Goal: Transaction & Acquisition: Register for event/course

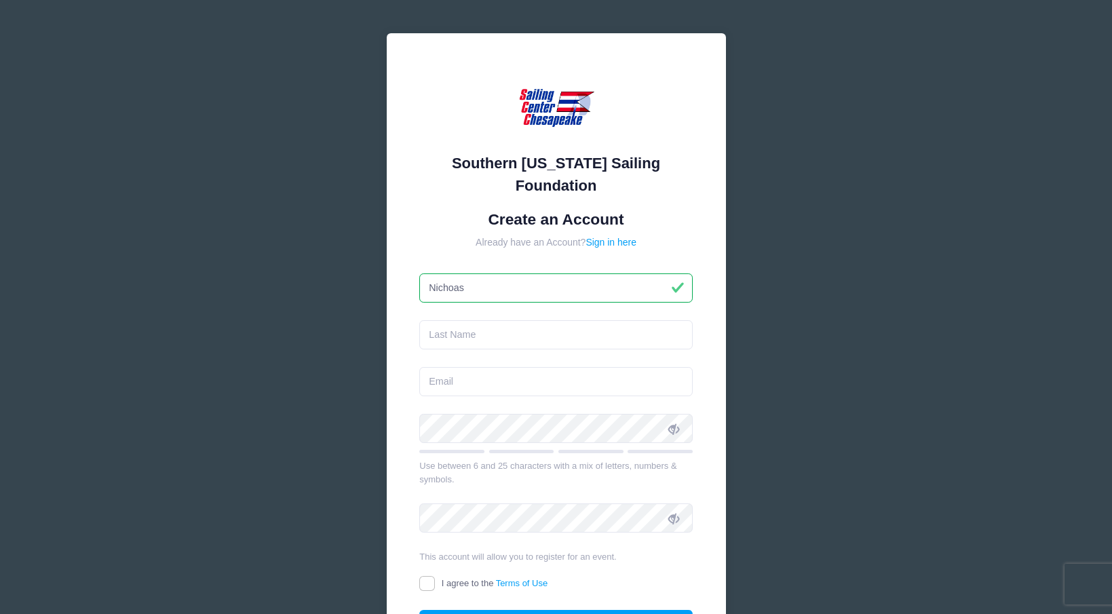
type input "Nichoas"
type input "q"
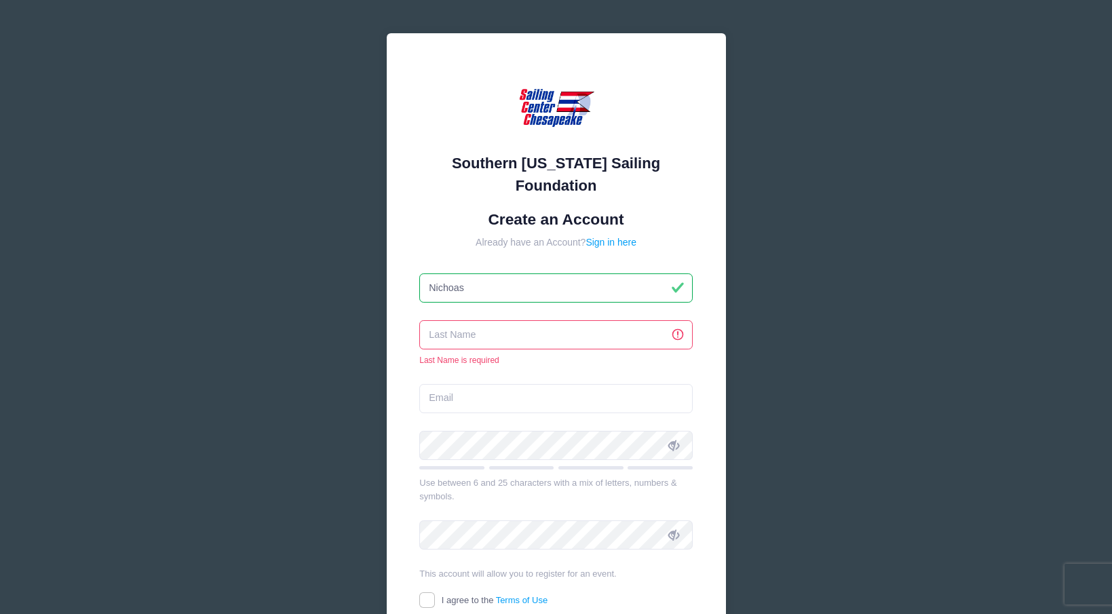
click at [651, 342] on input "text" at bounding box center [555, 334] width 273 height 29
click at [561, 330] on input "text" at bounding box center [555, 334] width 273 height 29
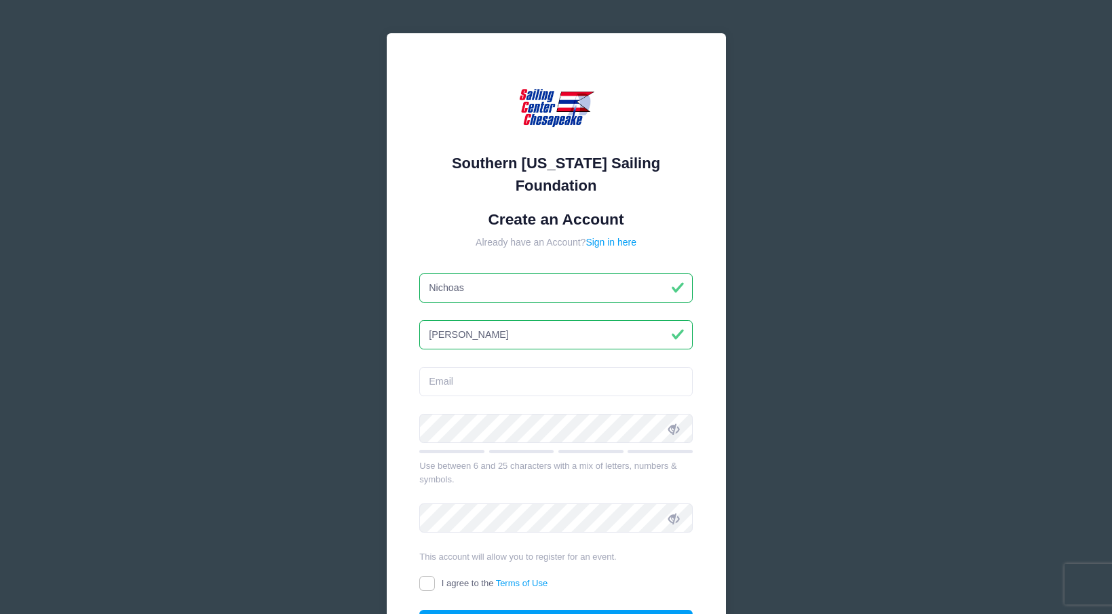
type input "[PERSON_NAME]"
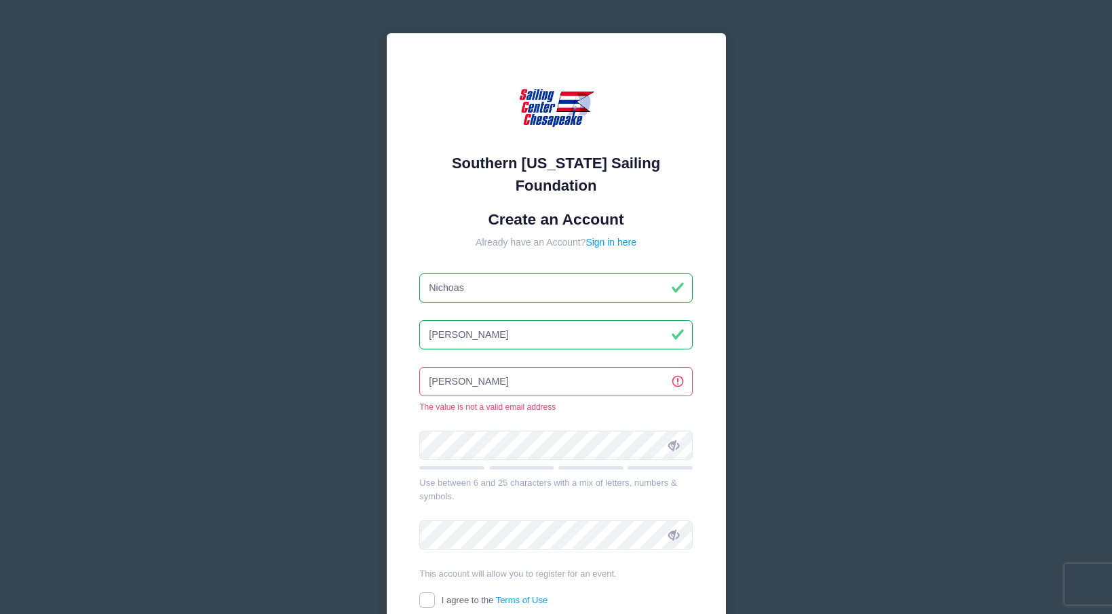
click at [596, 396] on div "simmerer The value is not a valid email address" at bounding box center [555, 389] width 273 height 45
click at [582, 379] on input "[PERSON_NAME]" at bounding box center [555, 381] width 273 height 29
click at [772, 364] on div "Southern Maryland Sailing Foundation Create an Account Already have an Account?…" at bounding box center [556, 388] width 1112 height 777
click at [483, 378] on input "[PERSON_NAME]" at bounding box center [555, 381] width 273 height 29
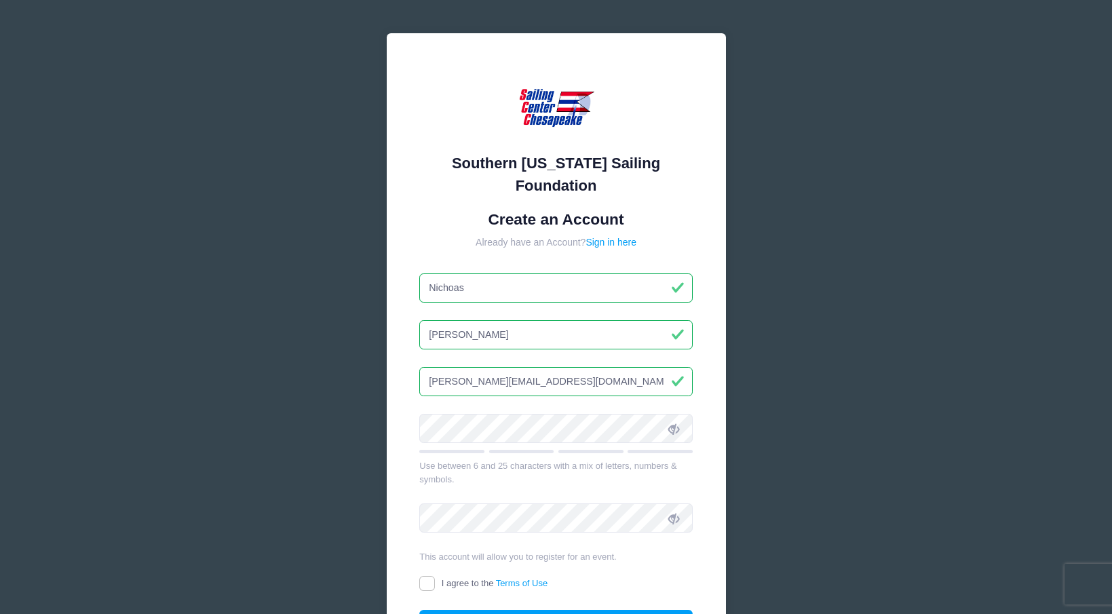
type input "[PERSON_NAME][EMAIL_ADDRESS][DOMAIN_NAME]"
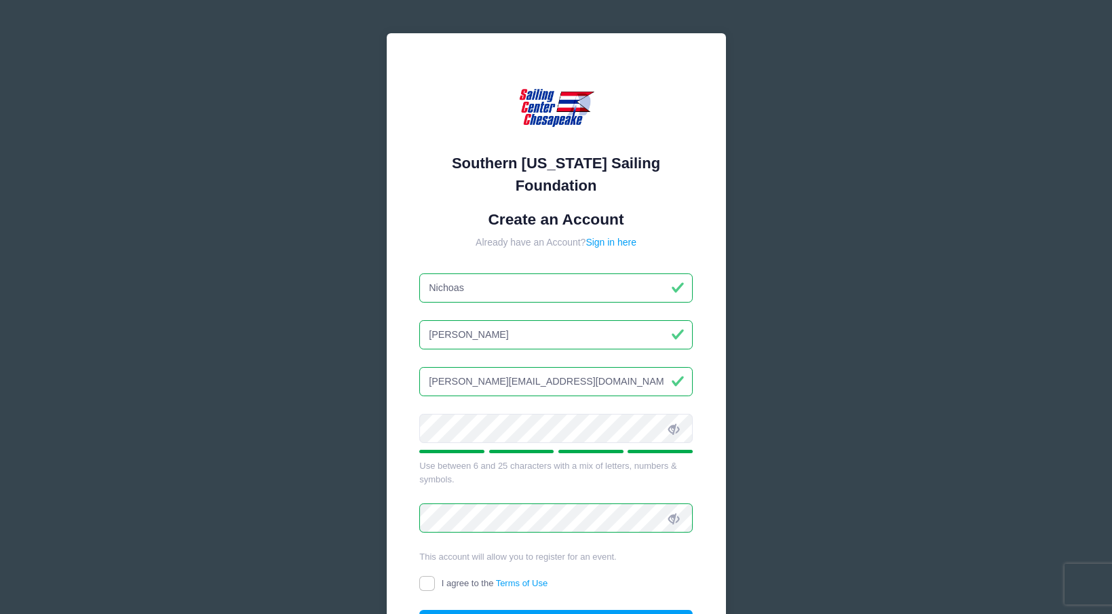
click at [706, 424] on div "Southern Maryland Sailing Foundation Create an Account Already have an Account?…" at bounding box center [556, 364] width 339 height 662
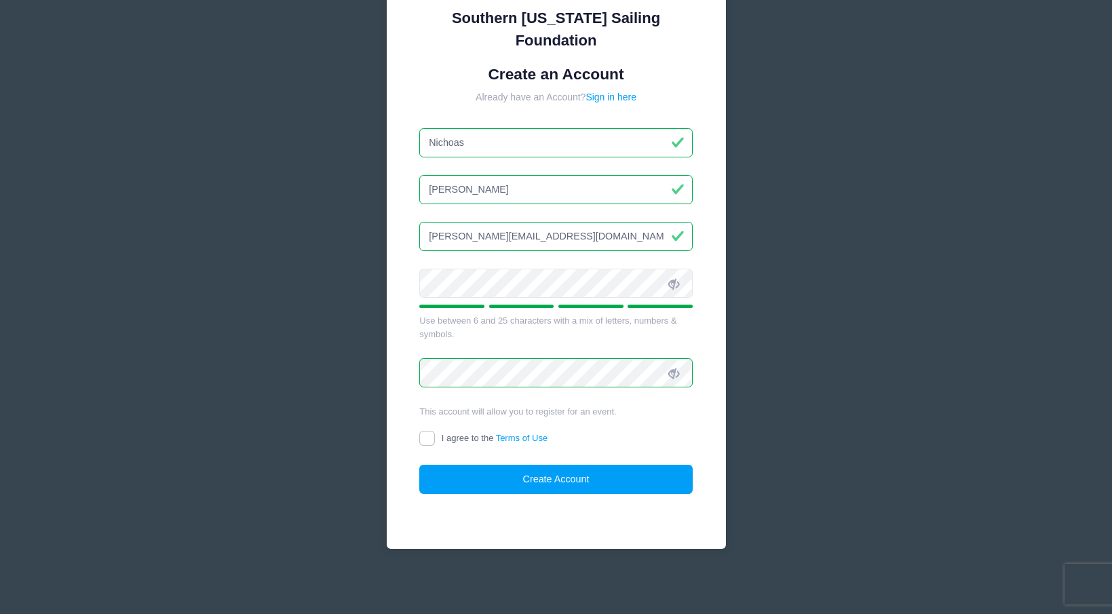
scroll to position [145, 0]
click at [426, 438] on input "I agree to the Terms of Use" at bounding box center [427, 440] width 16 height 16
checkbox input "true"
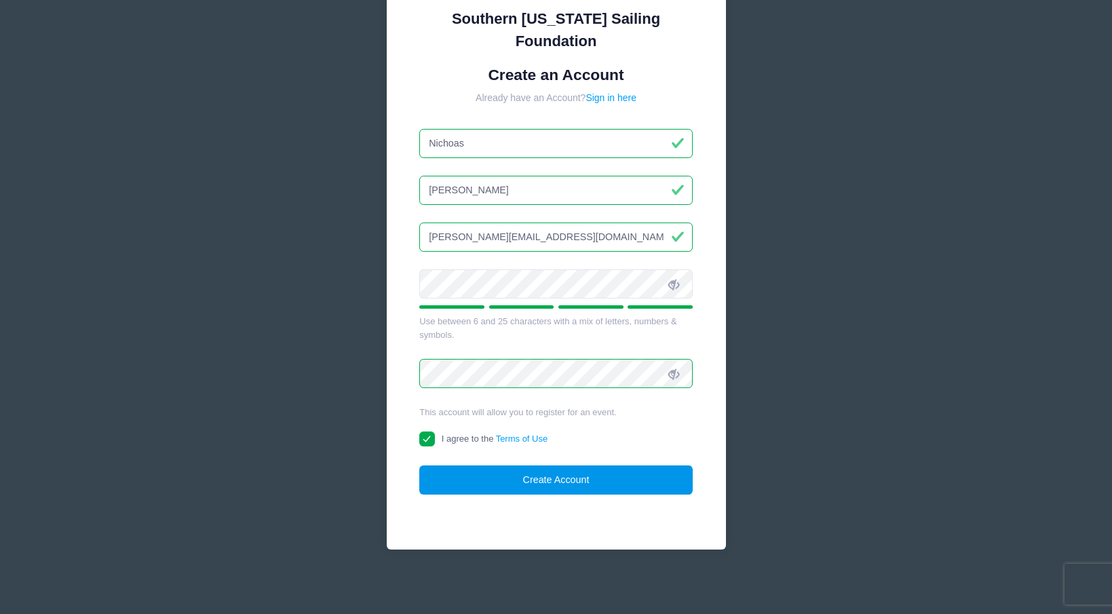
click at [539, 478] on button "Create Account" at bounding box center [555, 479] width 273 height 29
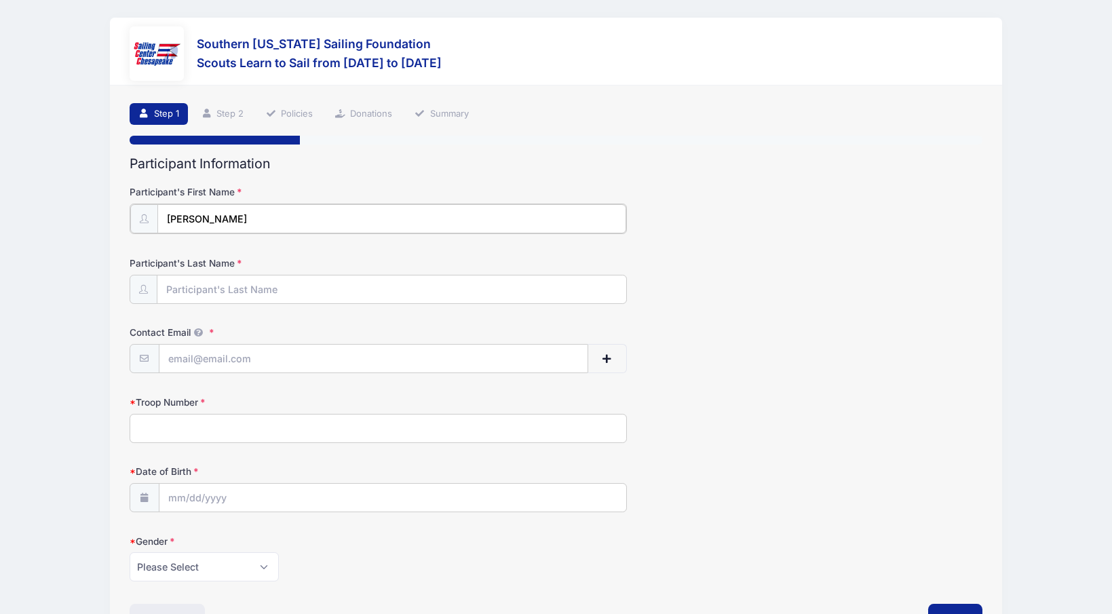
type input "[PERSON_NAME]"
type input "[PERSON_NAME][EMAIL_ADDRESS][DOMAIN_NAME]"
type input "430"
click at [282, 257] on input "2025" at bounding box center [287, 258] width 44 height 20
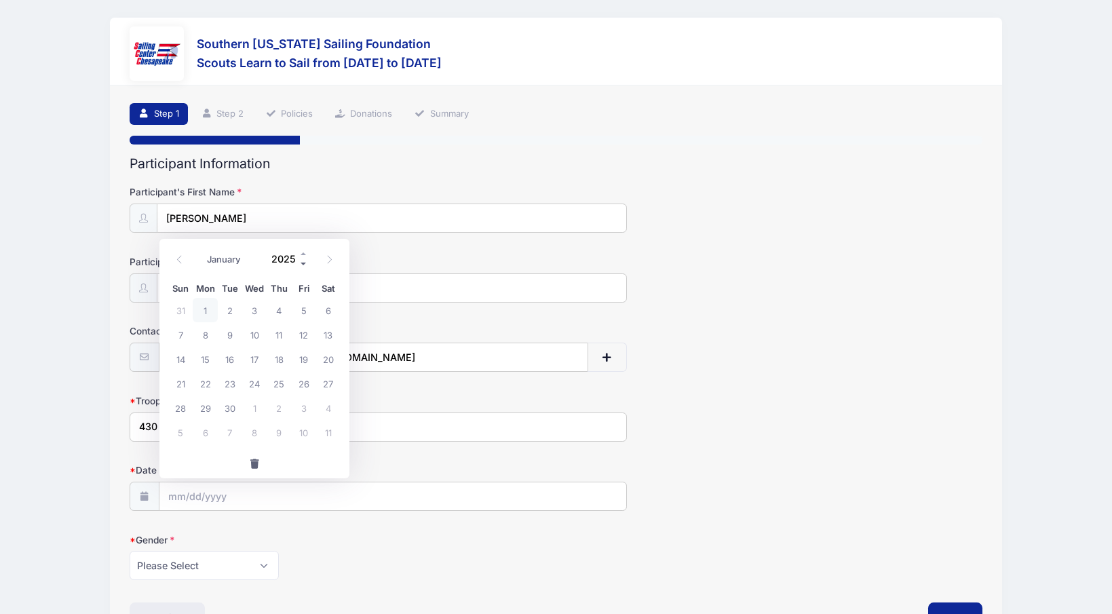
click at [302, 265] on span at bounding box center [303, 264] width 9 height 10
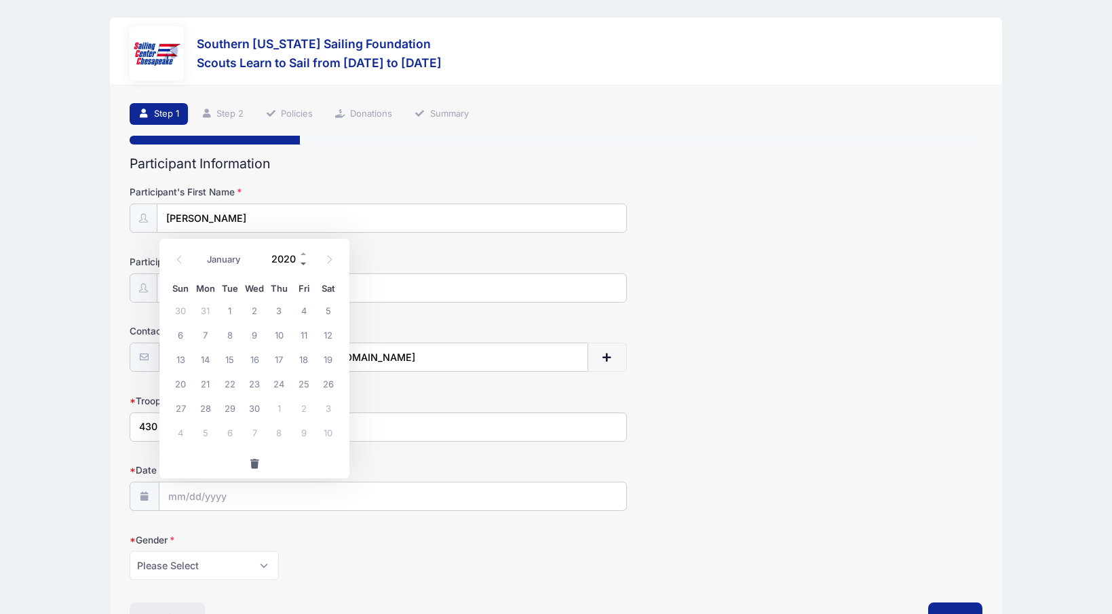
click at [302, 265] on span at bounding box center [303, 264] width 9 height 10
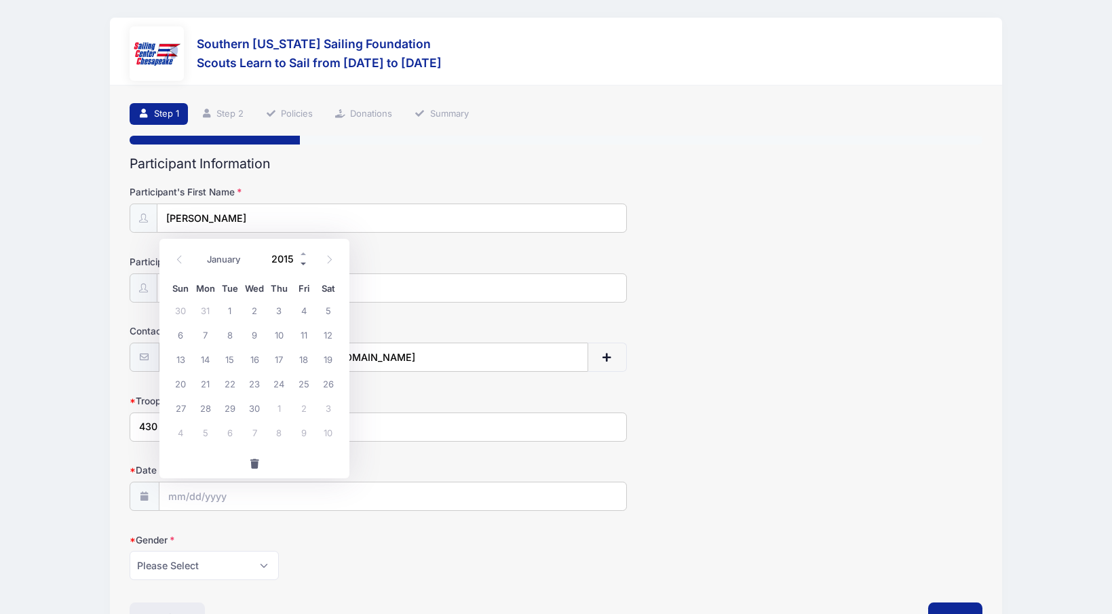
click at [302, 265] on span at bounding box center [303, 264] width 9 height 10
type input "2014"
click at [176, 260] on icon at bounding box center [179, 259] width 9 height 9
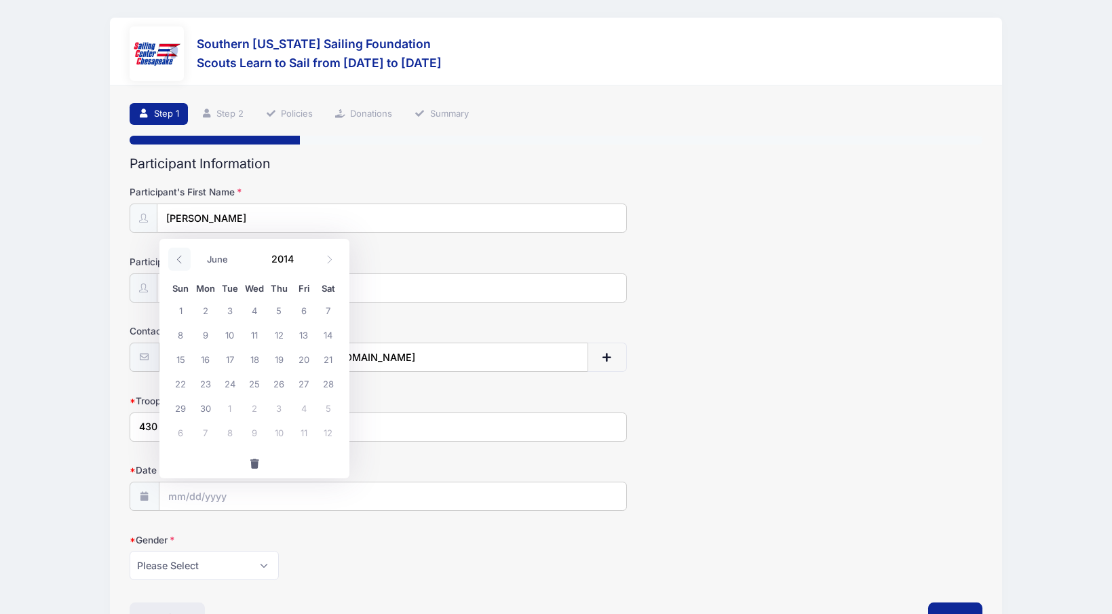
click at [176, 260] on icon at bounding box center [179, 259] width 9 height 9
select select "2"
click at [278, 360] on span "13" at bounding box center [279, 359] width 24 height 24
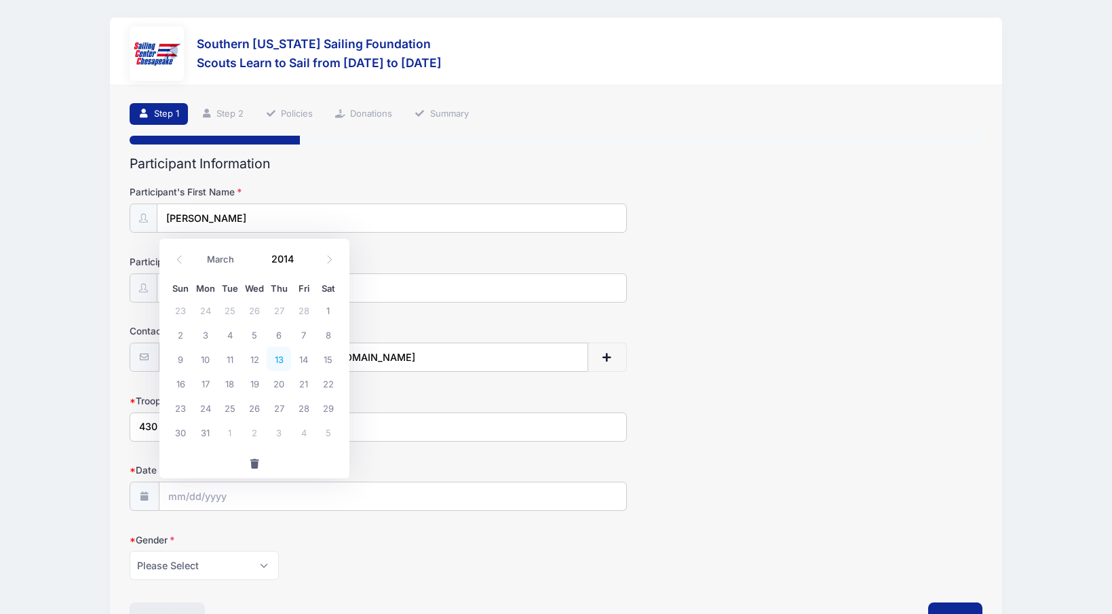
type input "[DATE]"
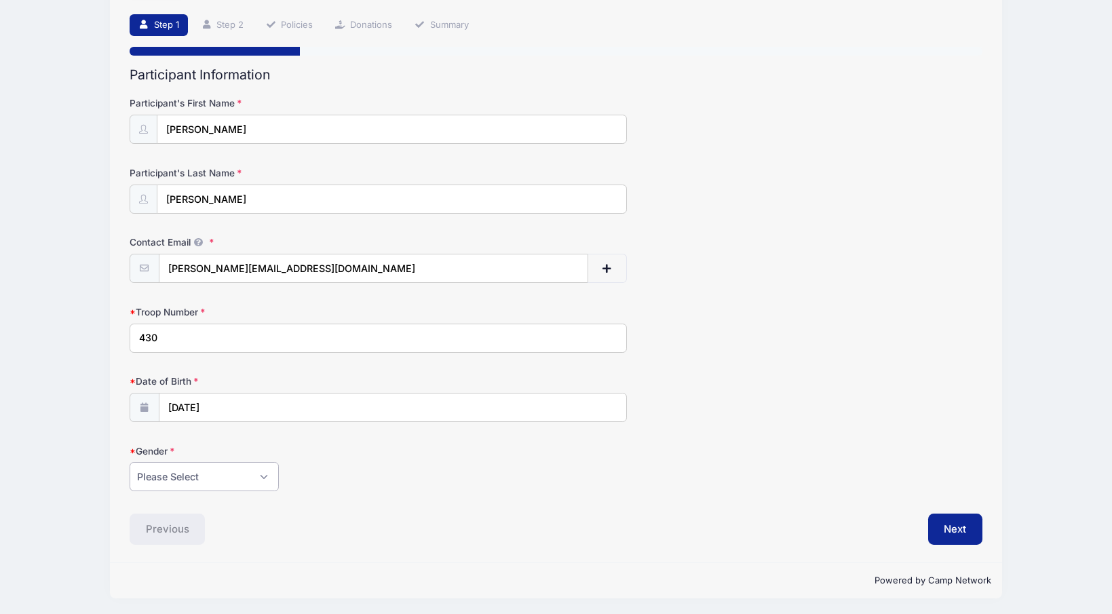
scroll to position [88, 0]
select select "[DEMOGRAPHIC_DATA]"
click at [960, 525] on button "Next" at bounding box center [955, 530] width 55 height 31
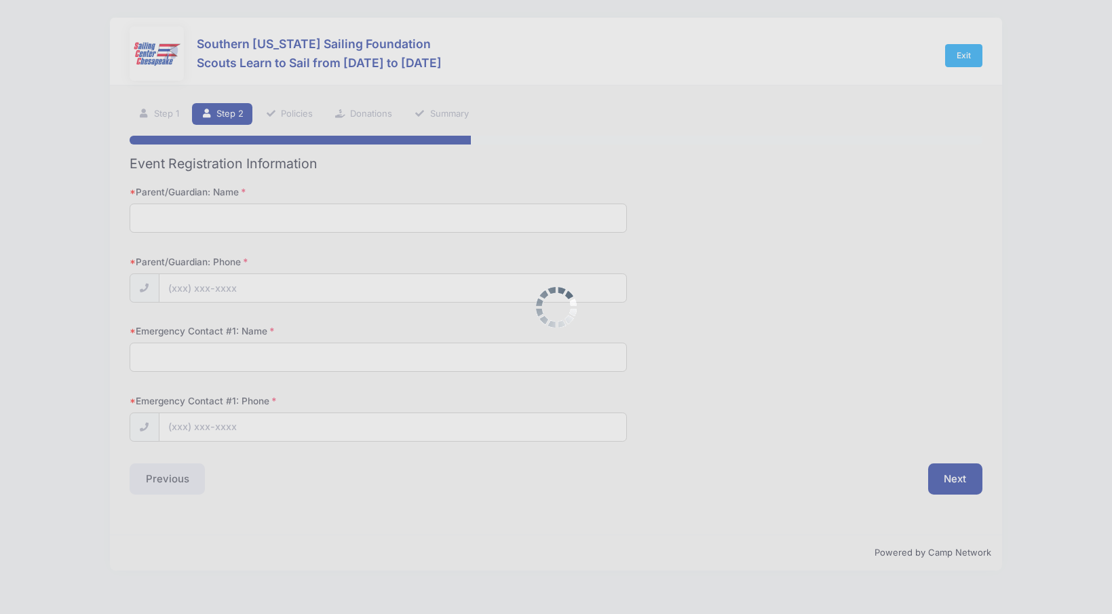
scroll to position [0, 0]
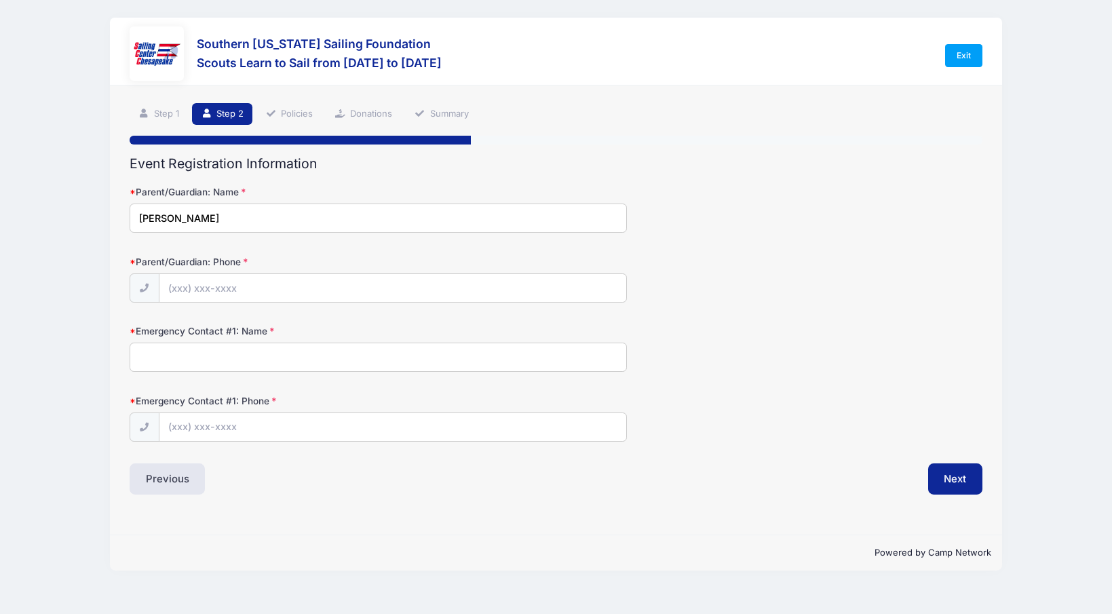
type input "[PERSON_NAME]"
type input "[PHONE_NUMBER]"
type input "[PERSON_NAME]"
type input "[PHONE_NUMBER]"
click at [962, 474] on button "Next" at bounding box center [955, 478] width 55 height 31
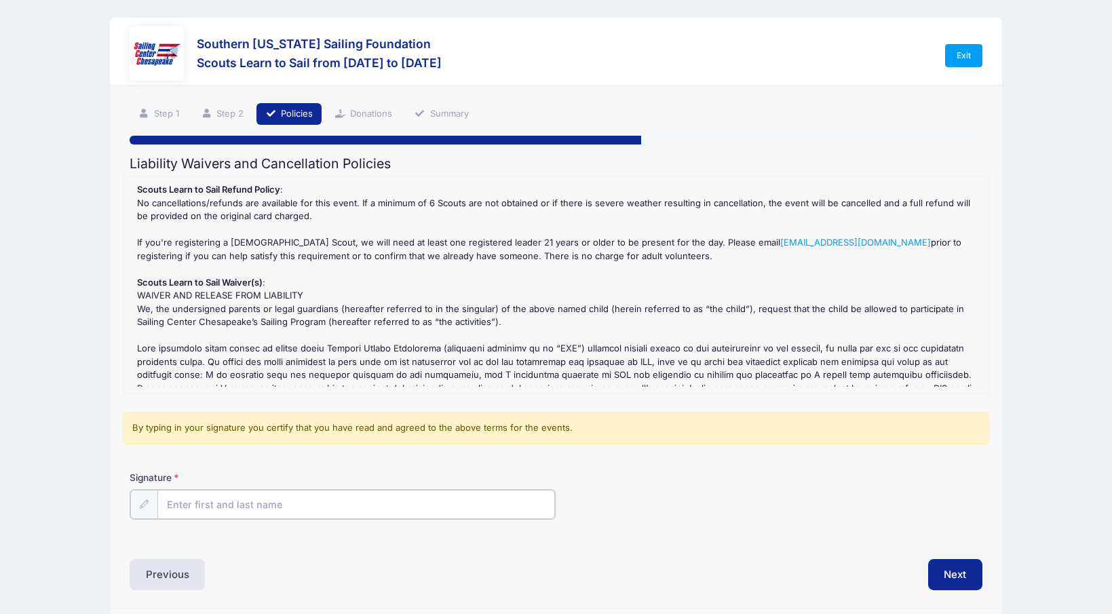
click at [311, 503] on input "Signature" at bounding box center [356, 504] width 398 height 29
type input "[PERSON_NAME]"
click at [971, 564] on button "Next" at bounding box center [955, 573] width 55 height 31
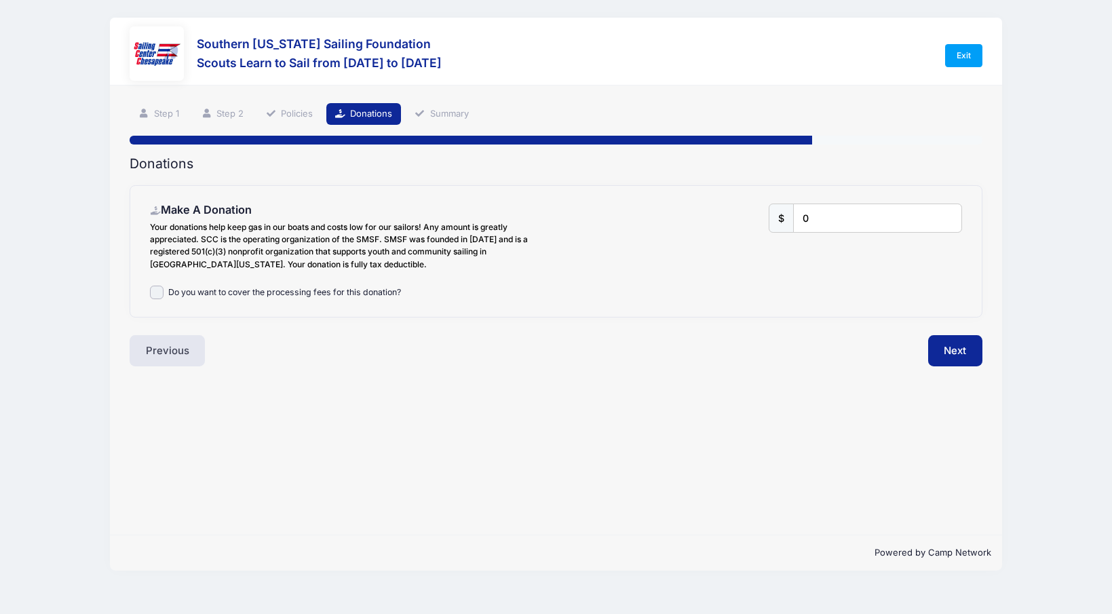
click at [156, 290] on input "Do you want to cover the processing fees for this donation?" at bounding box center [157, 293] width 14 height 14
checkbox input "true"
click at [829, 225] on input "0" at bounding box center [878, 218] width 168 height 29
type input "0"
type input "10"
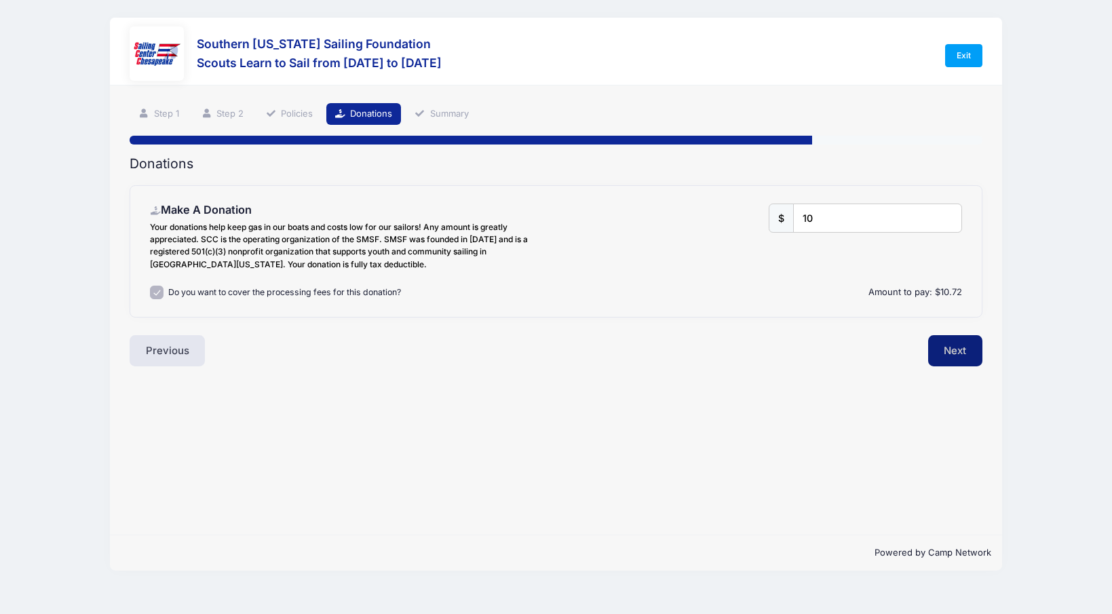
click at [949, 349] on button "Next" at bounding box center [955, 350] width 55 height 31
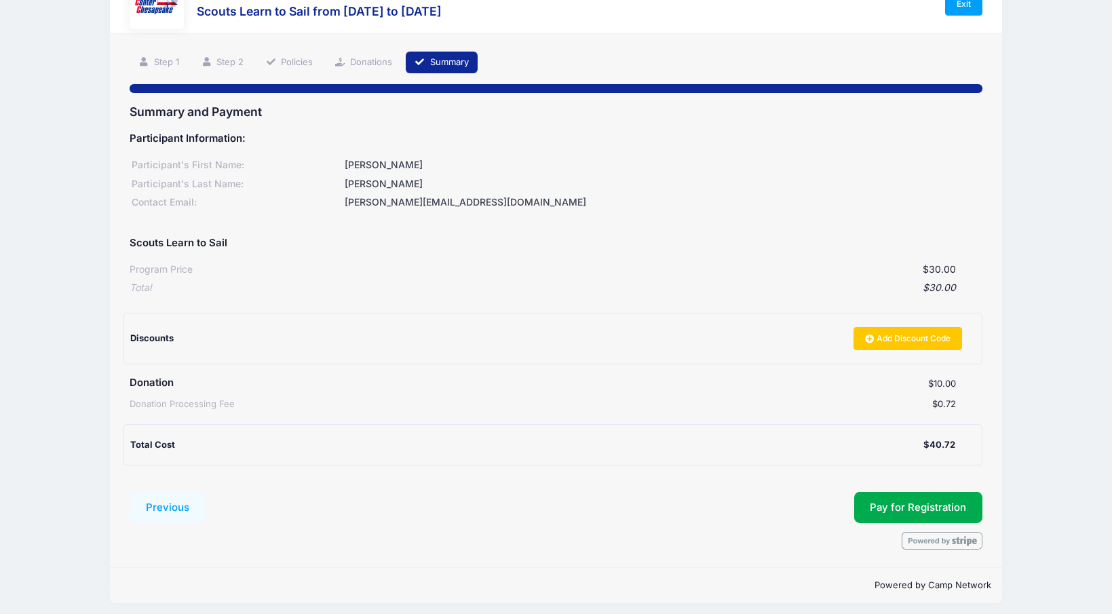
scroll to position [51, 0]
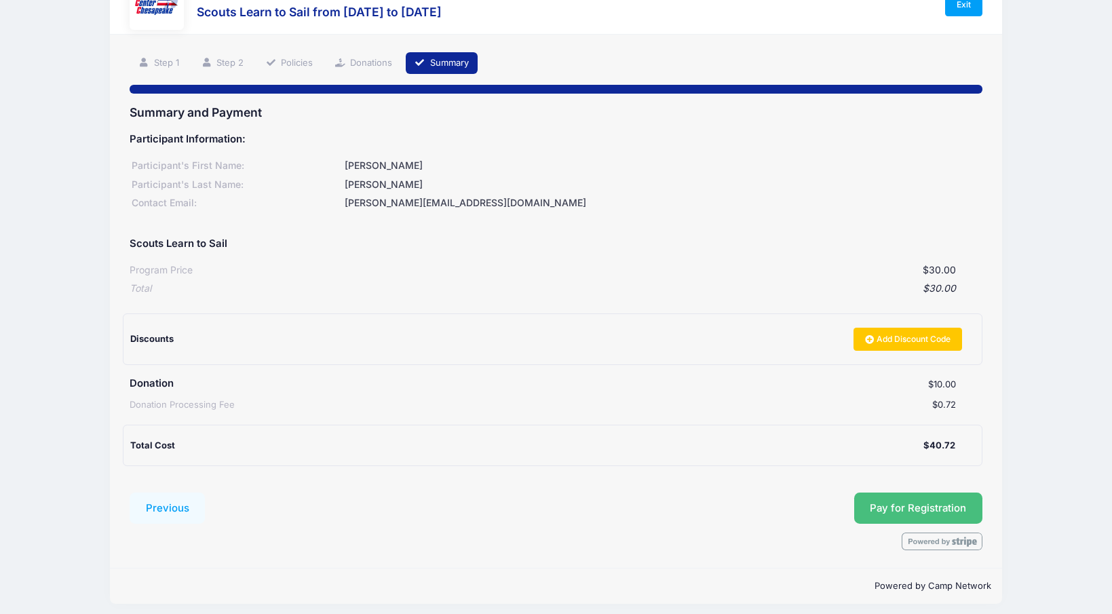
click at [922, 506] on span "Pay for Registration" at bounding box center [918, 508] width 96 height 12
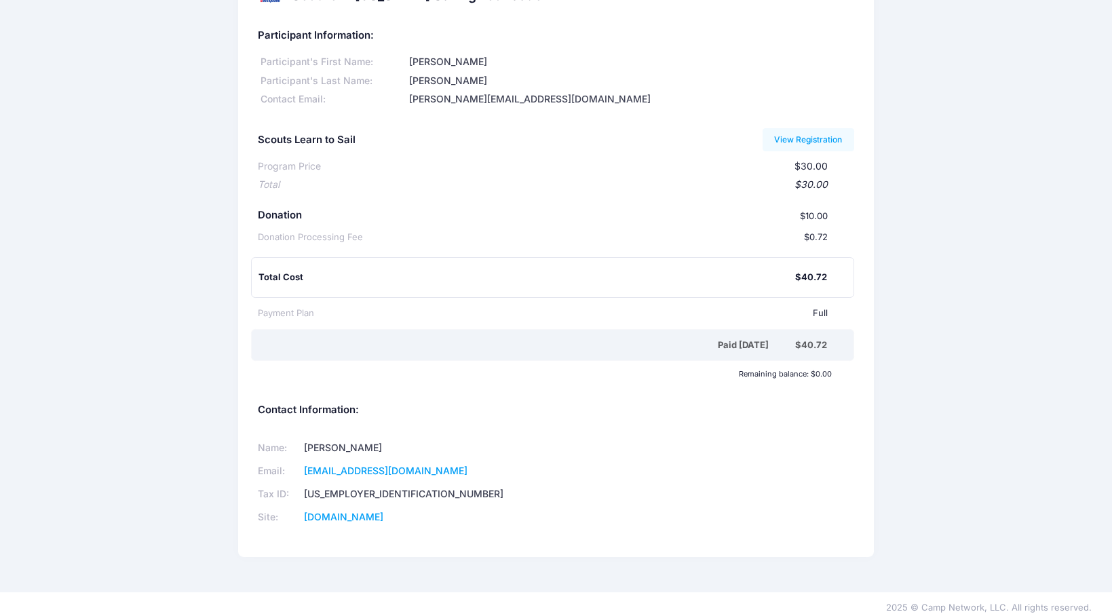
scroll to position [45, 0]
